Goal: Task Accomplishment & Management: Complete application form

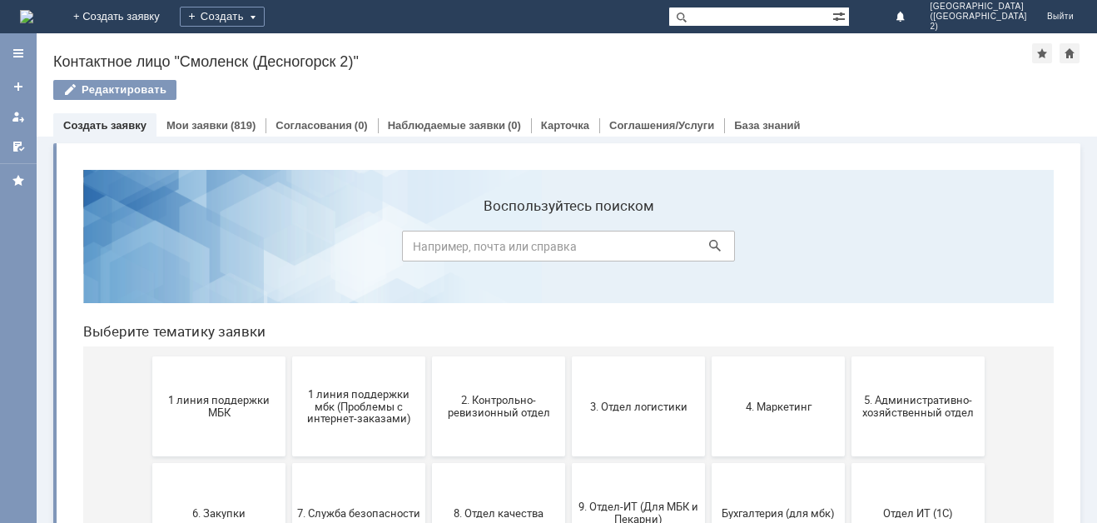
click at [524, 251] on input at bounding box center [568, 246] width 333 height 31
click at [265, 11] on div "Создать" at bounding box center [222, 17] width 85 height 20
click at [310, 56] on link "Заявка" at bounding box center [246, 50] width 127 height 20
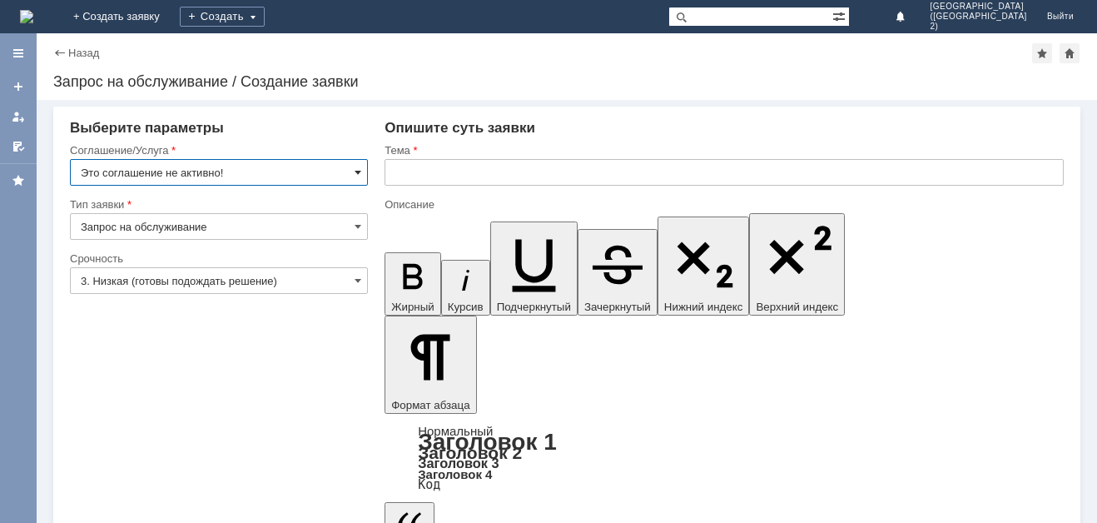
click at [361, 173] on span at bounding box center [358, 172] width 7 height 13
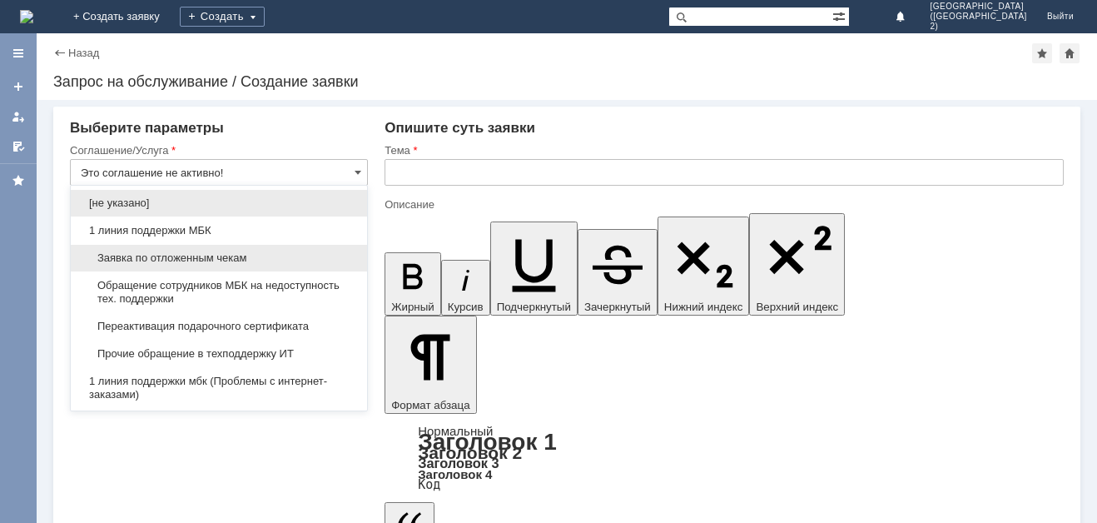
click at [318, 250] on div "Заявка по отложенным чекам" at bounding box center [219, 258] width 296 height 27
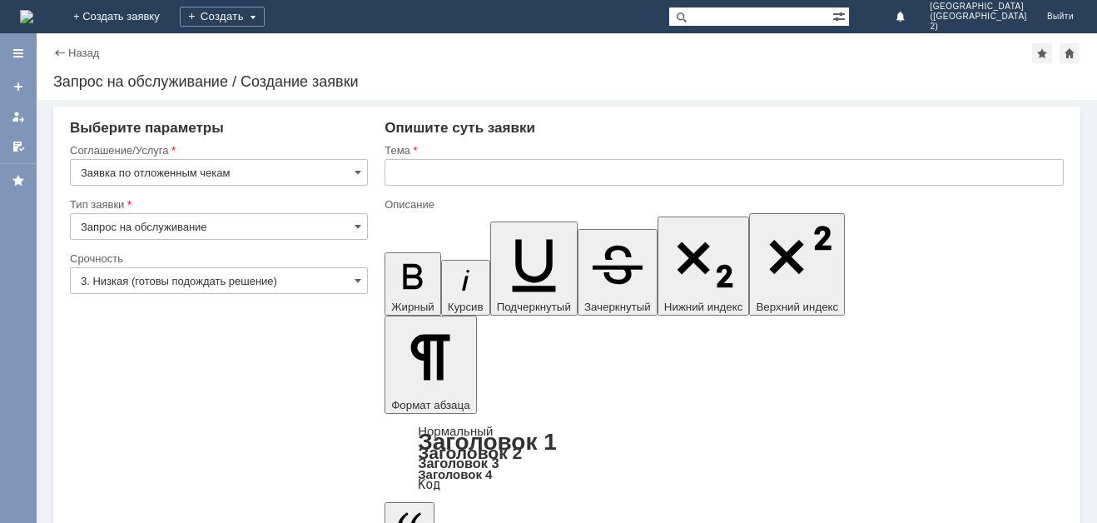
type input "Заявка по отложенным чекам"
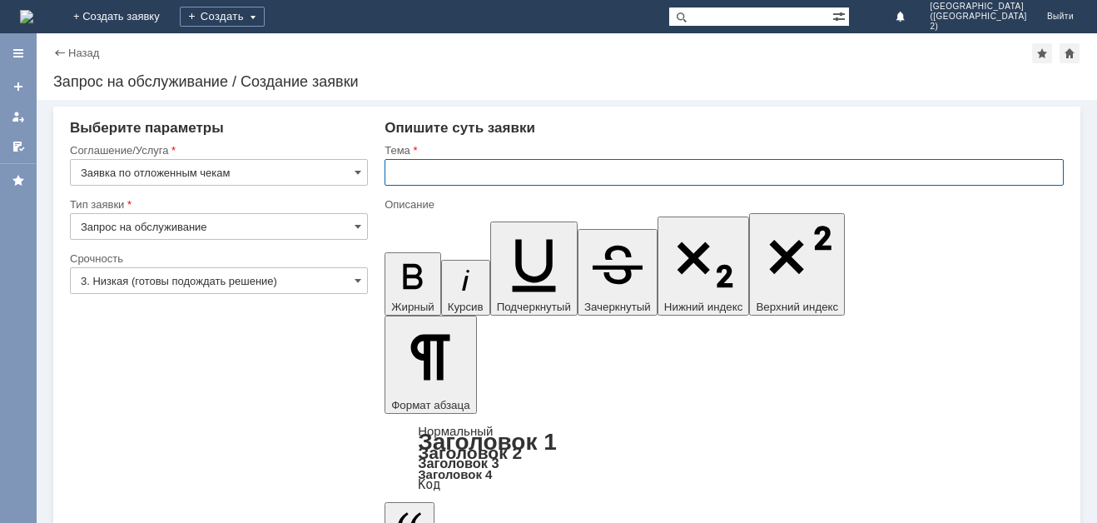
click at [441, 171] on input "text" at bounding box center [724, 172] width 679 height 27
type input "Прошу вас удалить отложенные чеки"
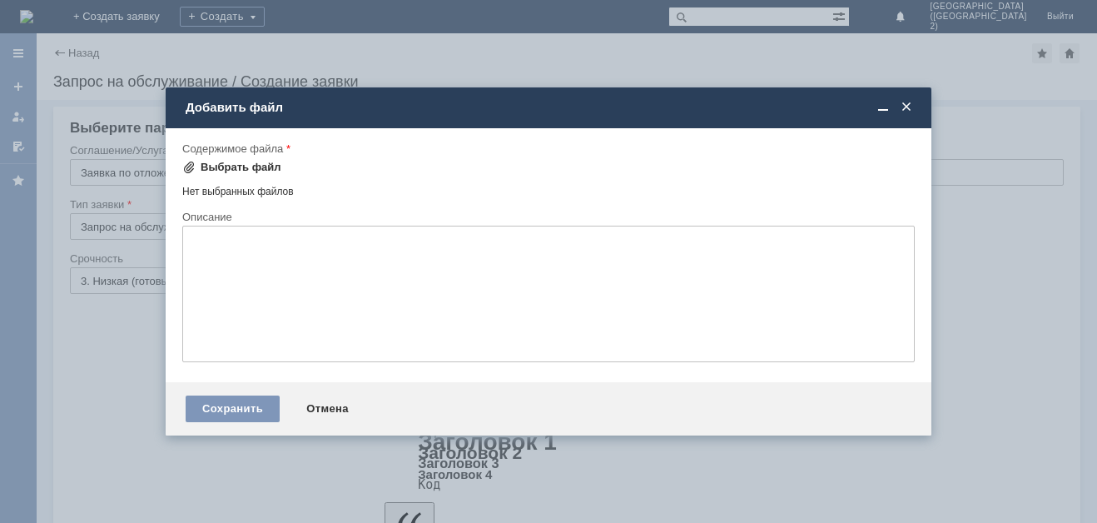
click at [235, 167] on div "Выбрать файл" at bounding box center [241, 167] width 81 height 13
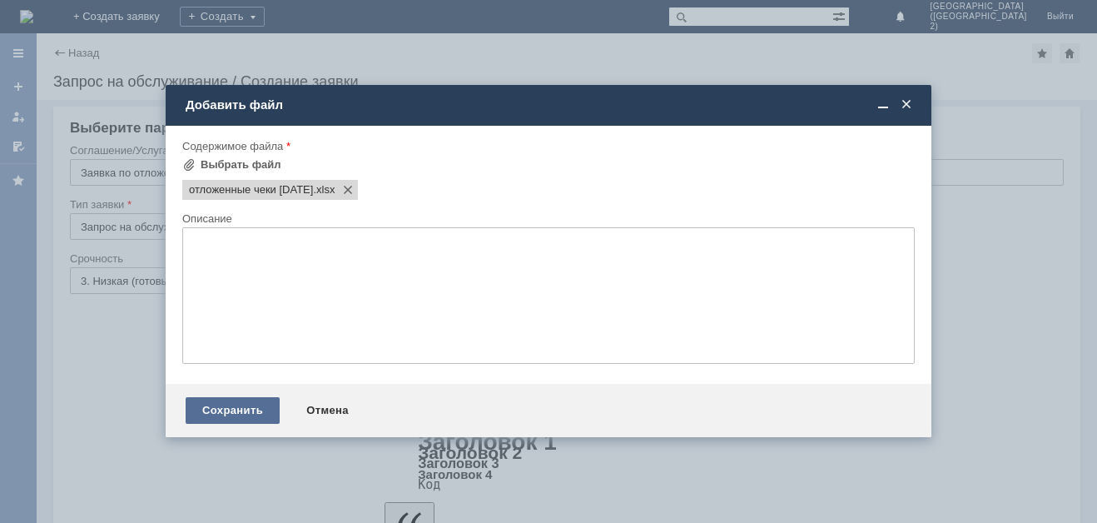
click at [246, 404] on div "Сохранить" at bounding box center [233, 410] width 94 height 27
